Goal: Task Accomplishment & Management: Use online tool/utility

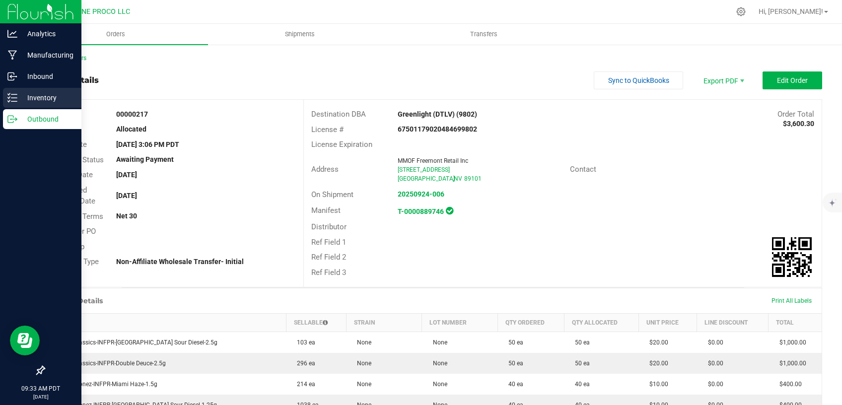
click at [25, 103] on p "Inventory" at bounding box center [47, 98] width 60 height 12
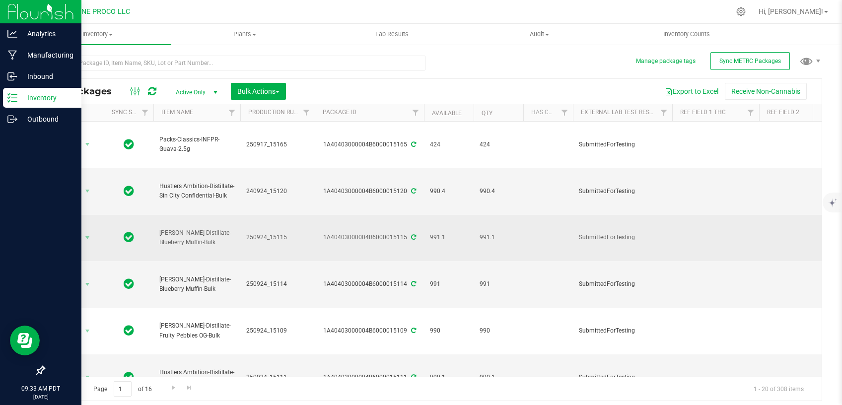
type input "[DATE]"
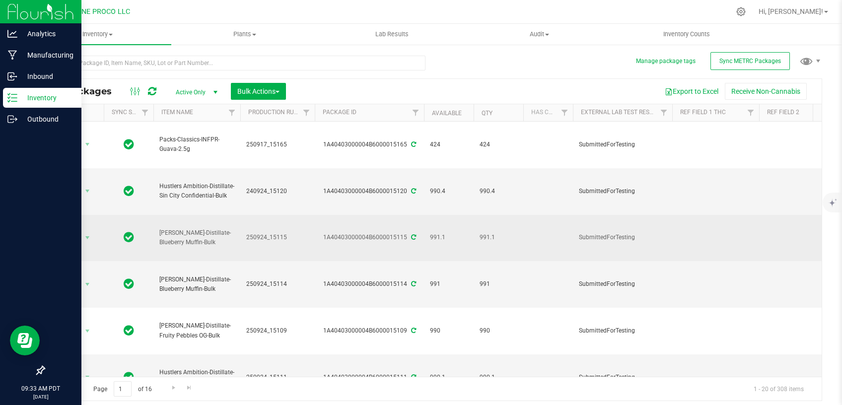
type input "[DATE]"
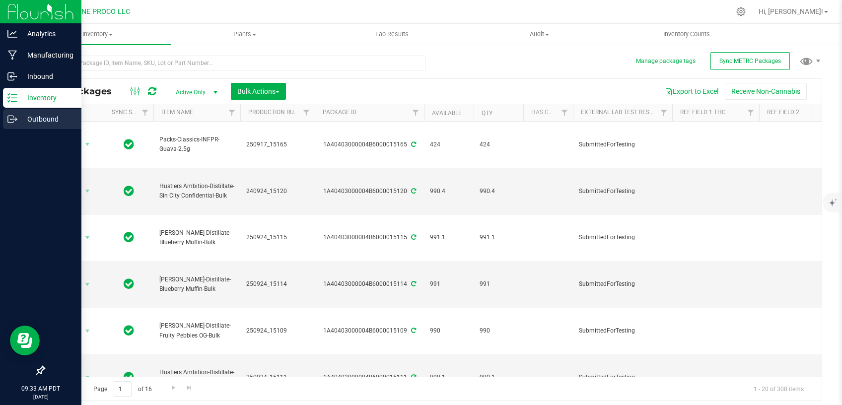
click at [6, 115] on div "Outbound" at bounding box center [42, 119] width 78 height 20
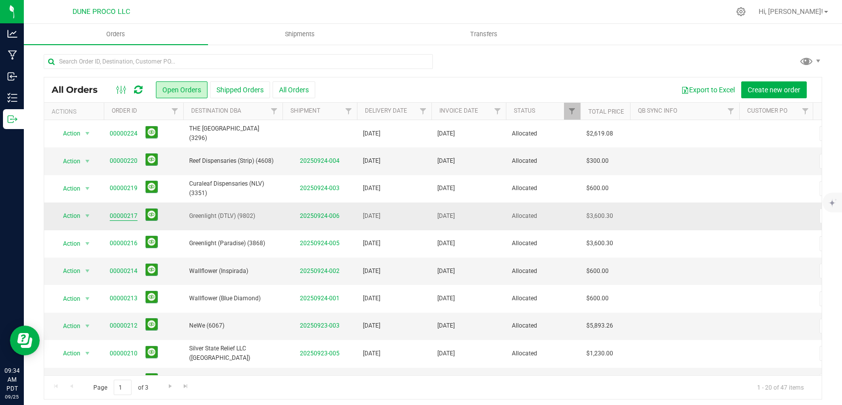
click at [126, 216] on link "00000217" at bounding box center [124, 215] width 28 height 9
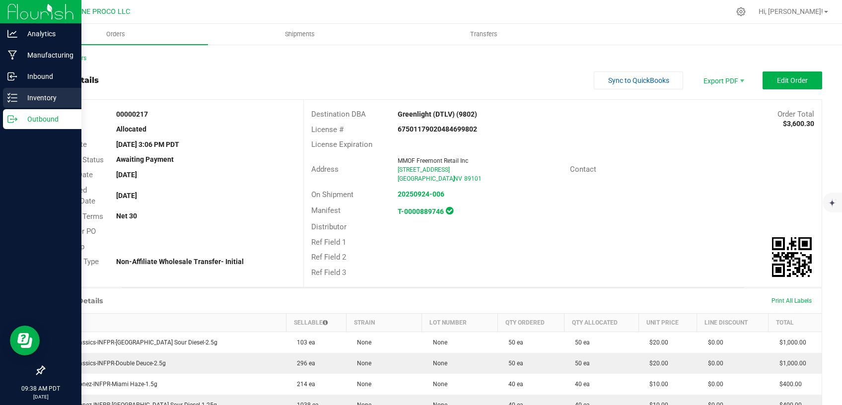
click at [30, 100] on p "Inventory" at bounding box center [47, 98] width 60 height 12
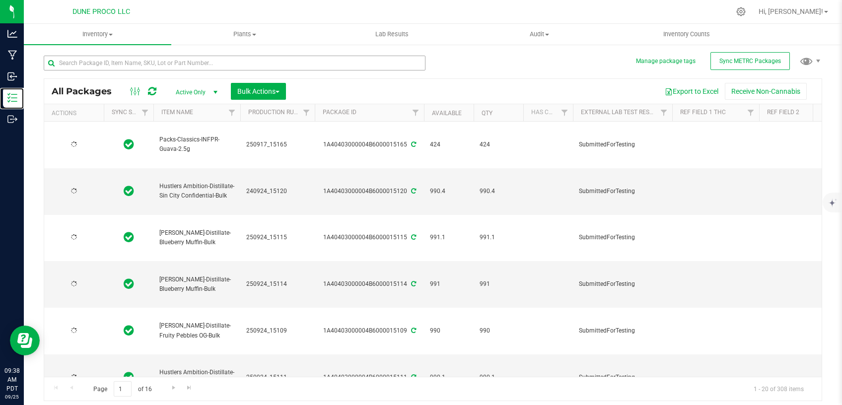
type input "[DATE]"
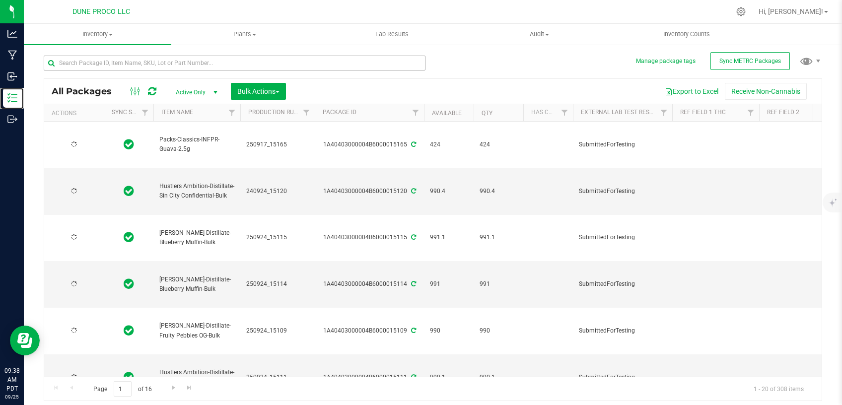
type input "[DATE]"
click at [102, 62] on input "text" at bounding box center [235, 63] width 382 height 15
paste input "28859"
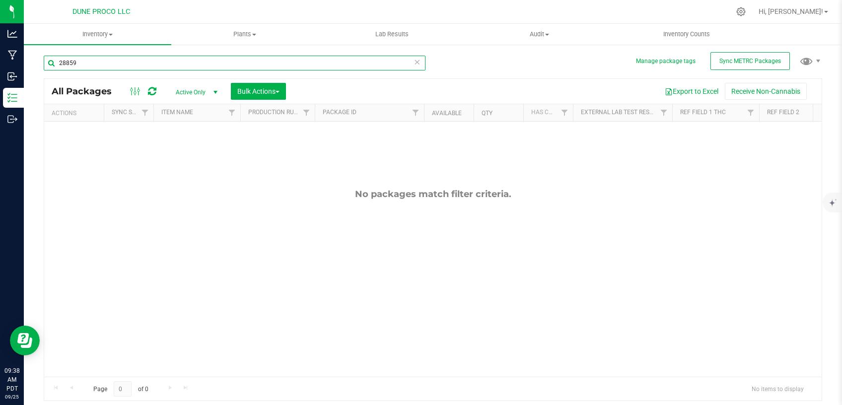
type input "28859"
click at [201, 86] on span "Active Only" at bounding box center [194, 92] width 55 height 14
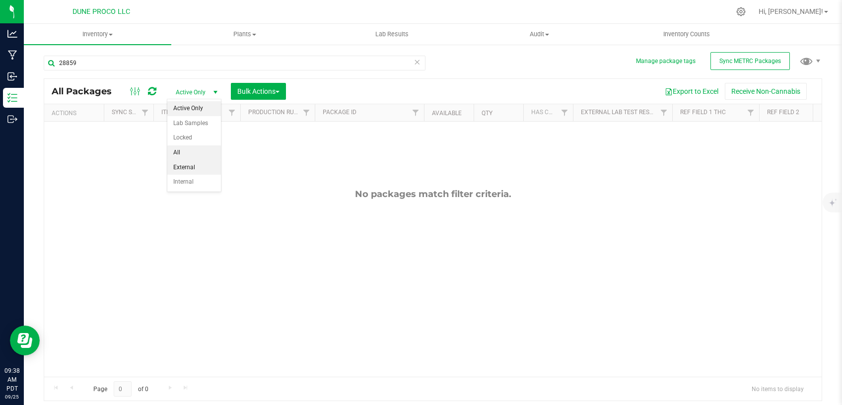
drag, startPoint x: 193, startPoint y: 154, endPoint x: 208, endPoint y: 150, distance: 16.4
click at [193, 153] on li "All" at bounding box center [194, 152] width 54 height 15
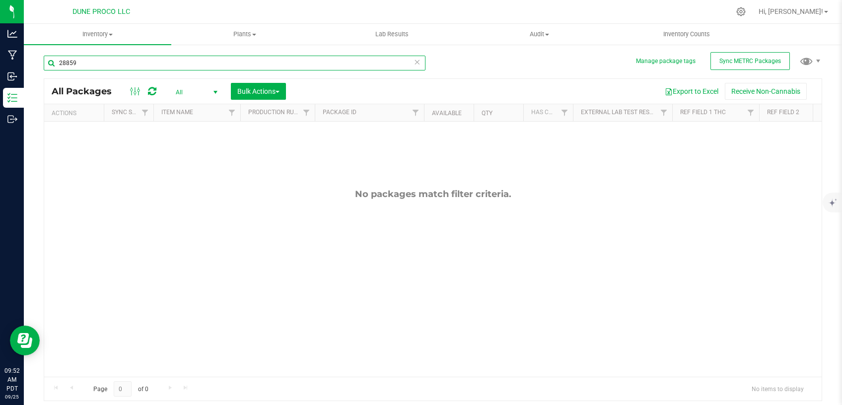
drag, startPoint x: 150, startPoint y: 64, endPoint x: 0, endPoint y: 68, distance: 150.5
click at [44, 68] on input "28859" at bounding box center [235, 63] width 382 height 15
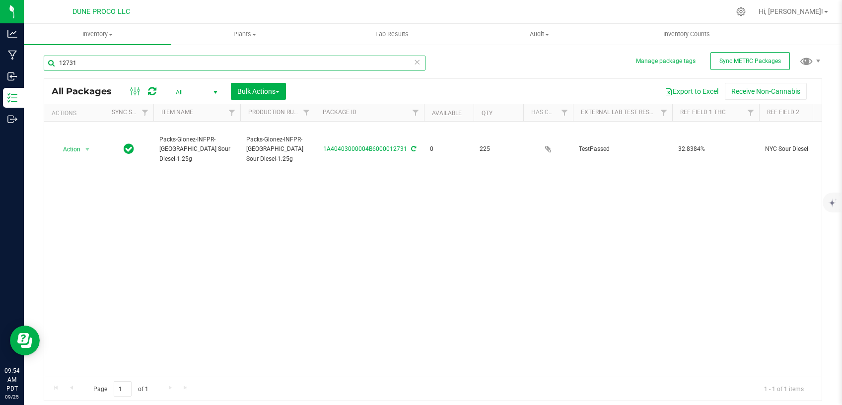
drag, startPoint x: 97, startPoint y: 56, endPoint x: 4, endPoint y: 65, distance: 92.8
click at [44, 65] on input "12731" at bounding box center [235, 63] width 382 height 15
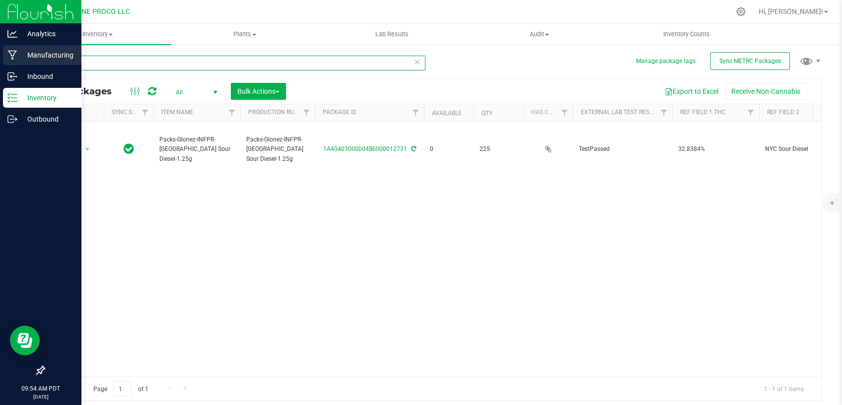
type input "14257"
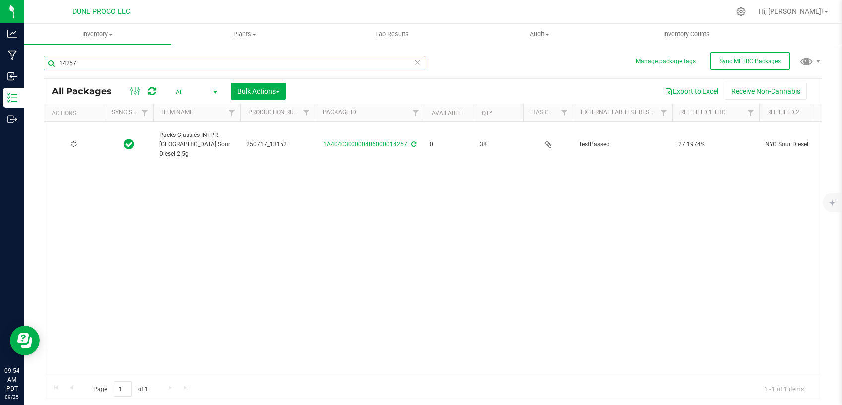
type input "[DATE]"
type input "14257"
